Goal: Task Accomplishment & Management: Manage account settings

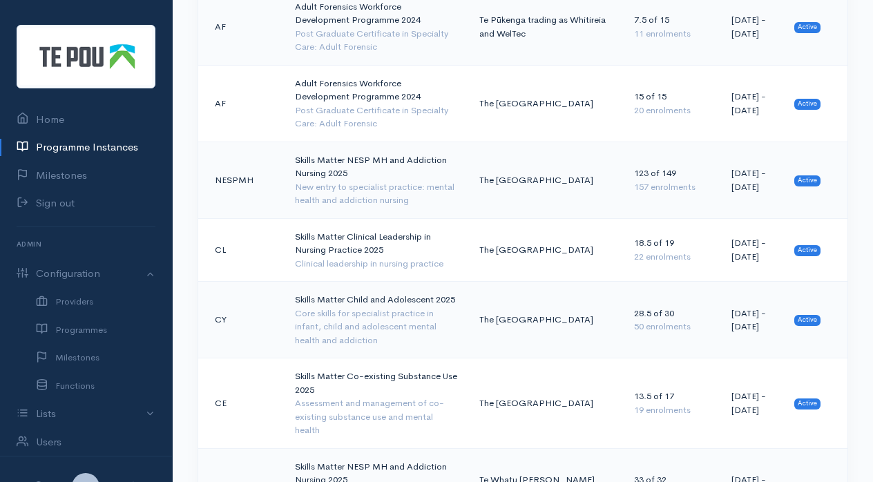
scroll to position [1027, 0]
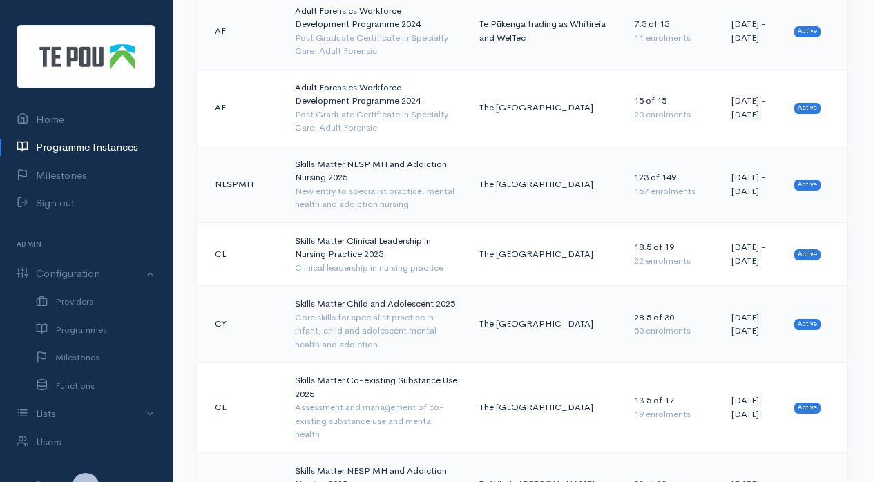
click at [379, 146] on td "Skills Matter NESP MH and Addiction Nursing 2025 New entry to specialist practi…" at bounding box center [376, 184] width 184 height 77
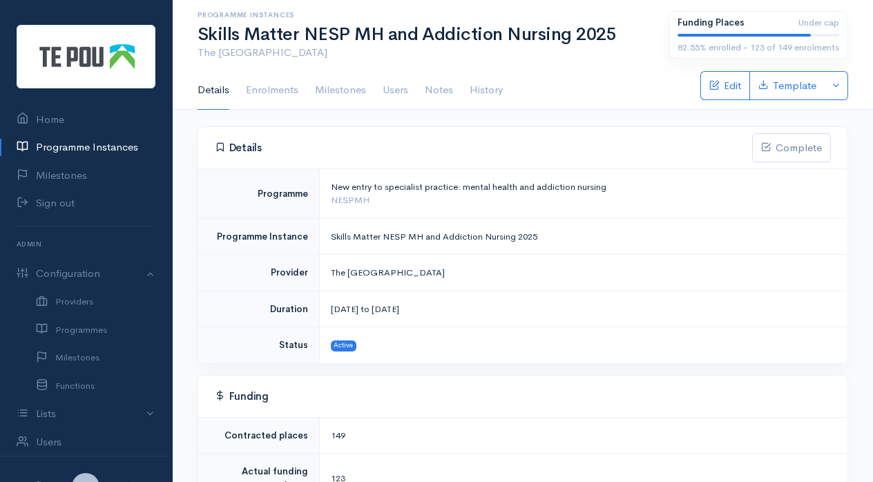
click at [256, 95] on link "Enrolments" at bounding box center [272, 90] width 52 height 39
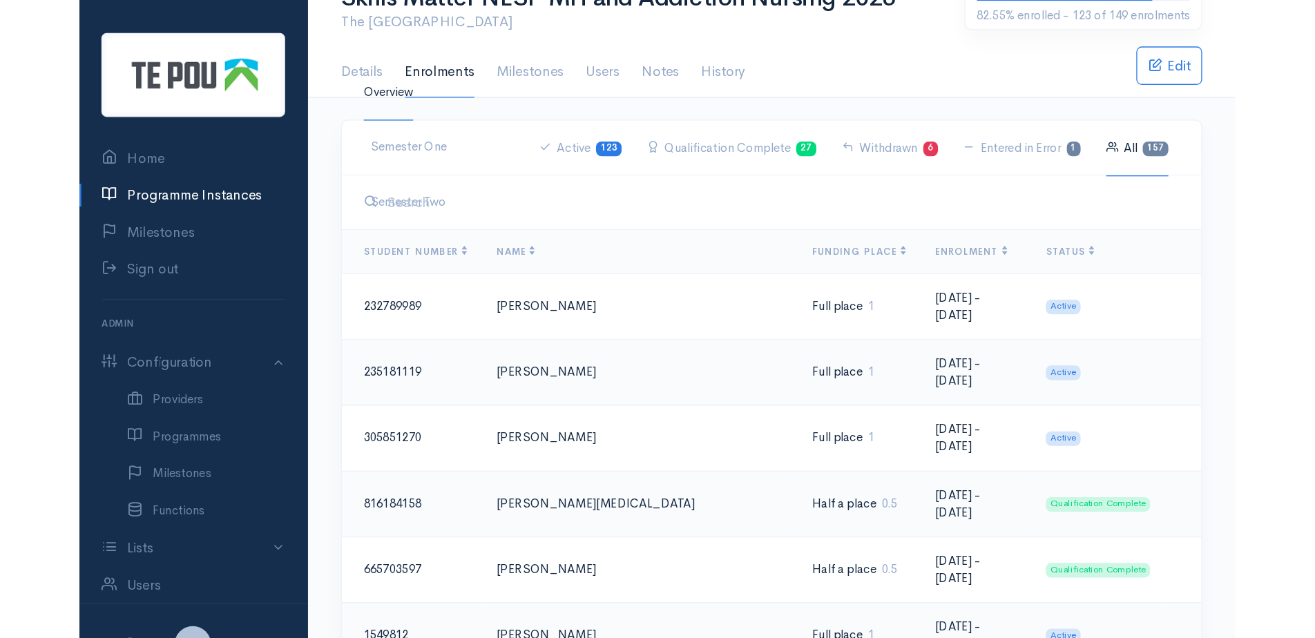
scroll to position [37, 0]
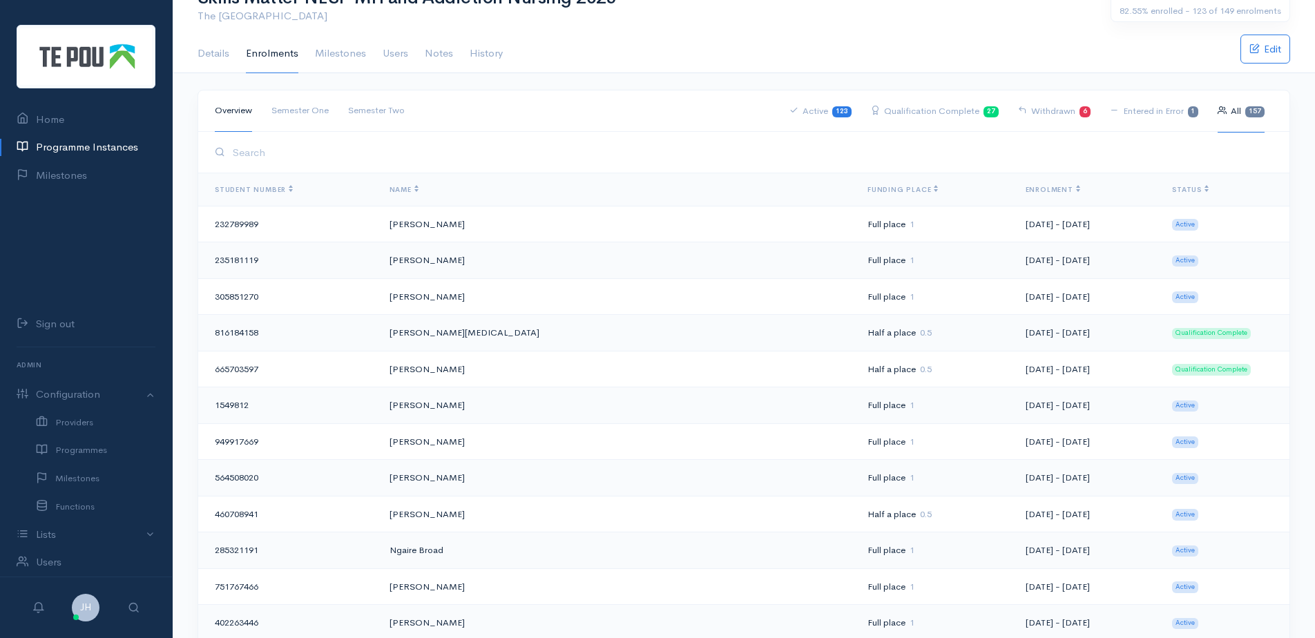
click at [654, 178] on th "Name" at bounding box center [618, 189] width 478 height 33
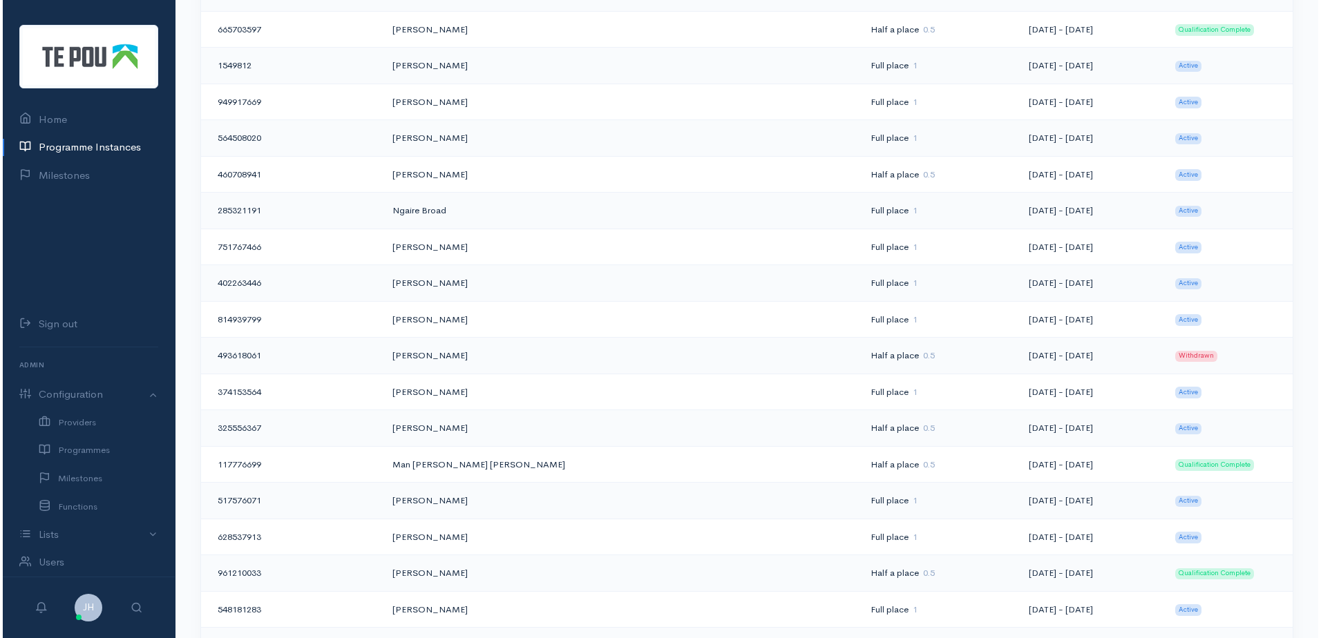
scroll to position [0, 0]
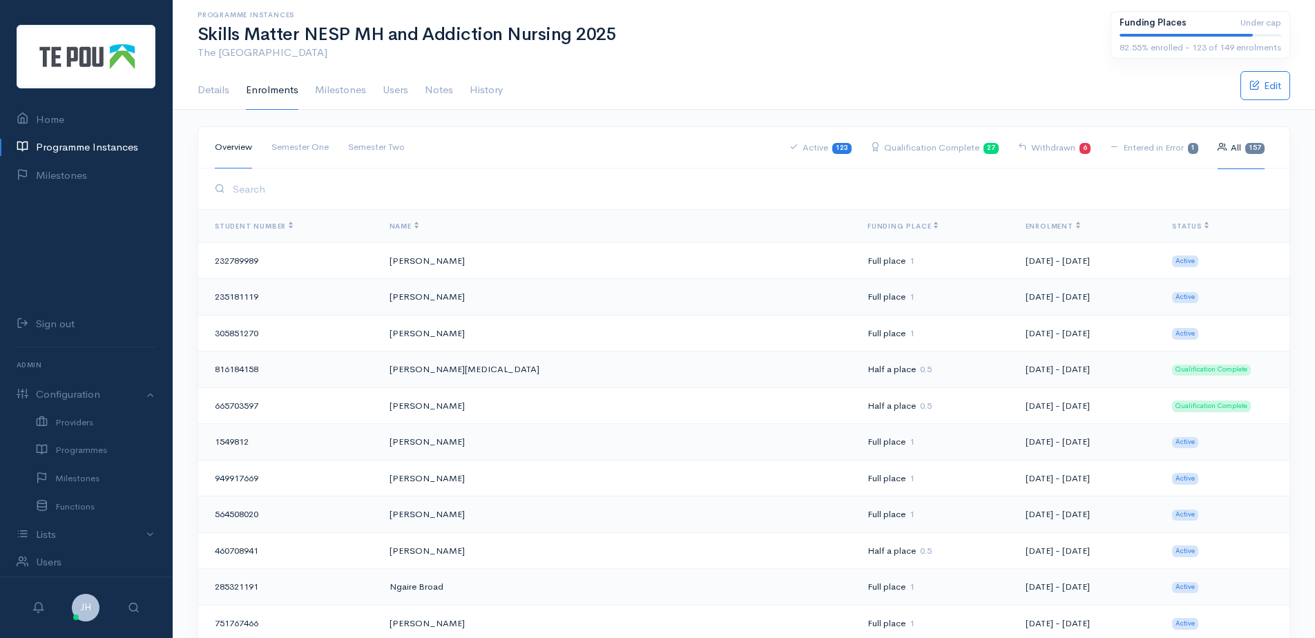
click at [263, 187] on input "search" at bounding box center [751, 189] width 1044 height 28
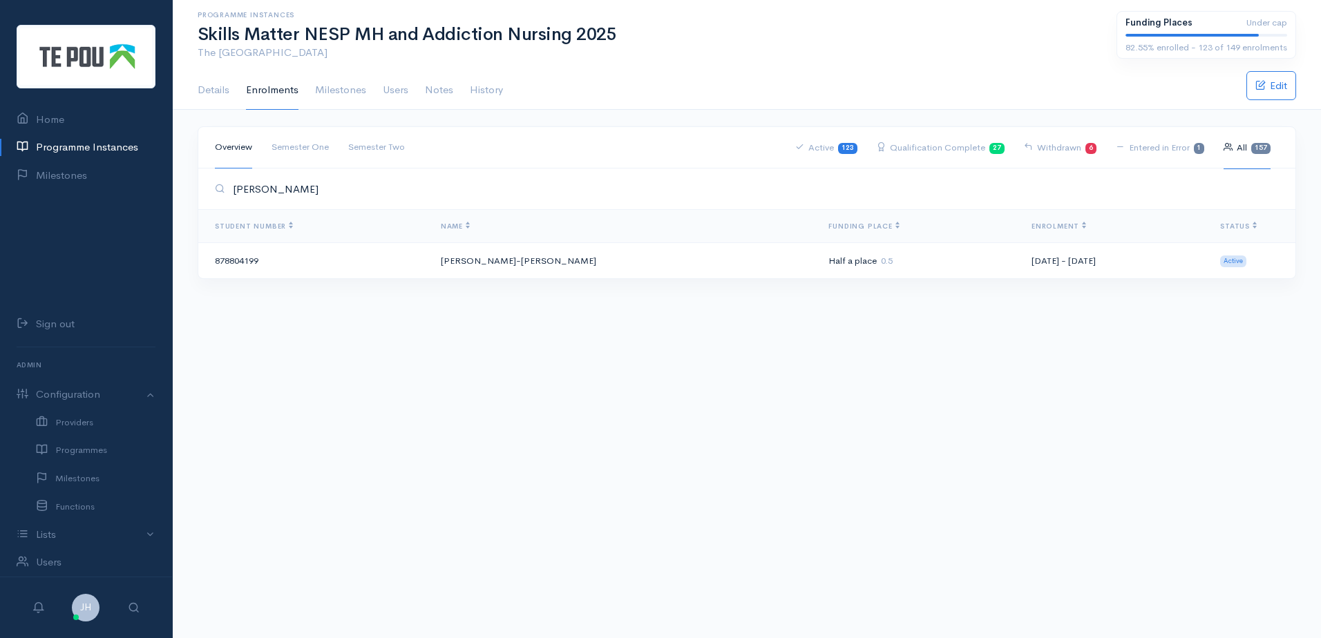
type input "edwards"
